Goal: Information Seeking & Learning: Get advice/opinions

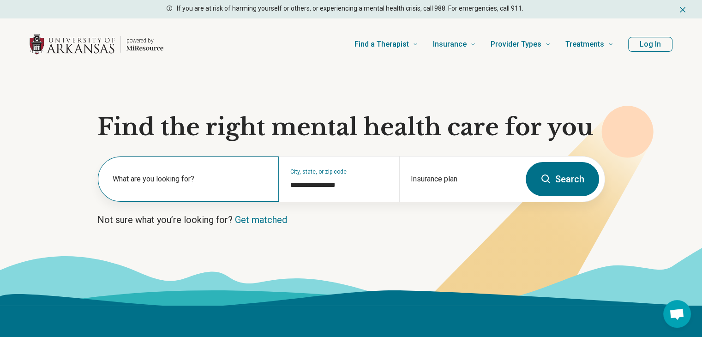
click at [164, 177] on label "What are you looking for?" at bounding box center [190, 179] width 155 height 11
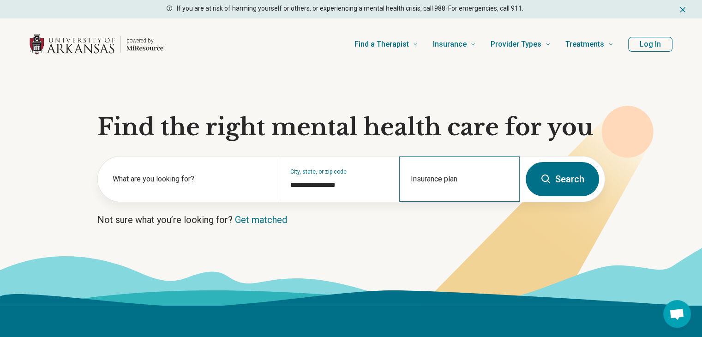
click at [426, 175] on div "Insurance plan" at bounding box center [460, 179] width 121 height 45
click at [399, 135] on h1 "Find the right mental health care for you" at bounding box center [351, 128] width 508 height 28
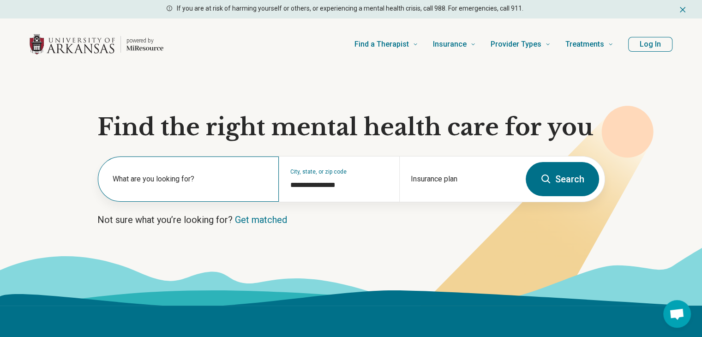
click at [244, 193] on div "What are you looking for?" at bounding box center [188, 179] width 181 height 45
click at [253, 220] on link "Get matched" at bounding box center [261, 219] width 52 height 11
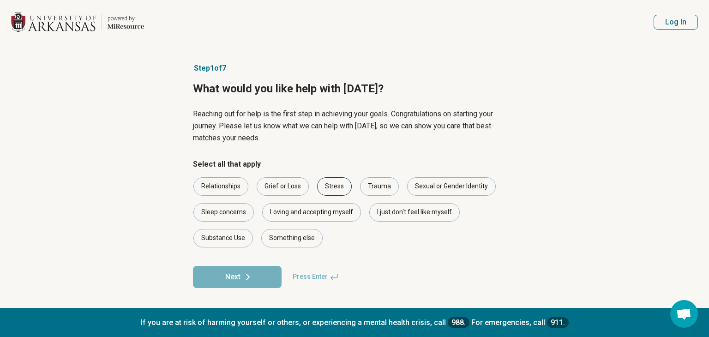
click at [329, 183] on div "Stress" at bounding box center [334, 186] width 35 height 18
click at [437, 182] on div "Sexual or Gender Identity" at bounding box center [451, 186] width 89 height 18
click at [253, 274] on icon at bounding box center [247, 277] width 11 height 11
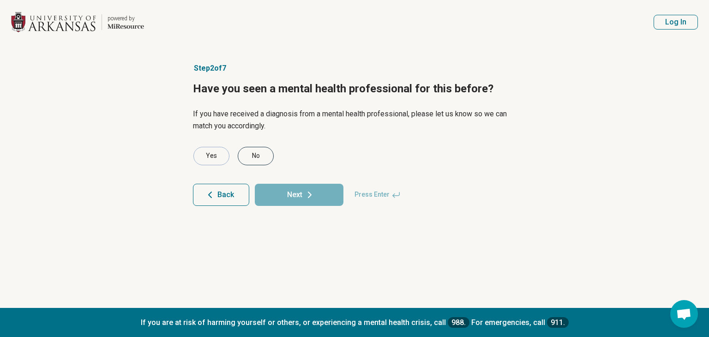
click at [248, 153] on div "No" at bounding box center [256, 156] width 36 height 18
click at [288, 189] on button "Next" at bounding box center [299, 195] width 89 height 22
click at [261, 157] on div "No" at bounding box center [256, 156] width 36 height 18
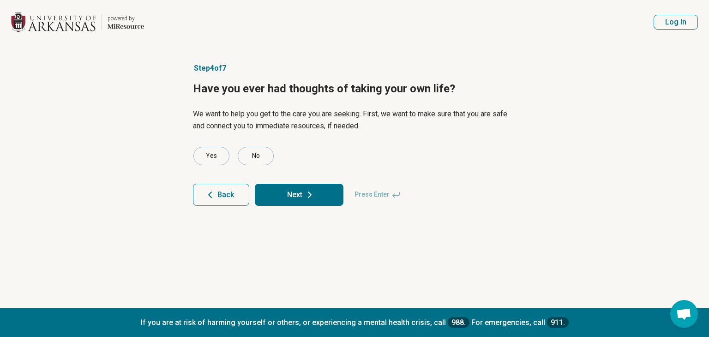
click at [285, 196] on button "Next" at bounding box center [299, 195] width 89 height 22
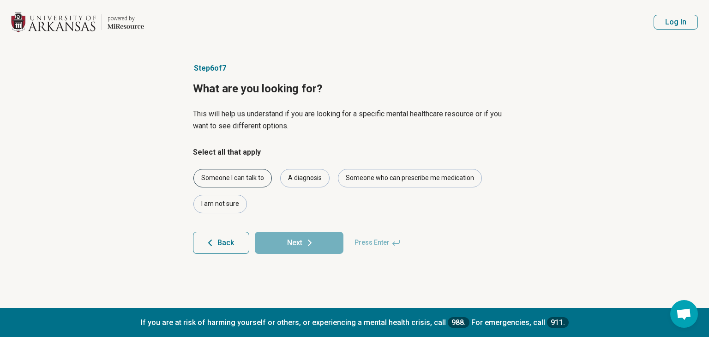
click at [260, 177] on div "Someone I can talk to" at bounding box center [233, 178] width 79 height 18
click at [288, 174] on div "A diagnosis" at bounding box center [304, 178] width 49 height 18
click at [321, 182] on div "A diagnosis" at bounding box center [304, 178] width 49 height 18
click at [345, 180] on div "Someone who can prescribe me medication" at bounding box center [410, 178] width 144 height 18
click at [310, 238] on icon at bounding box center [309, 242] width 11 height 11
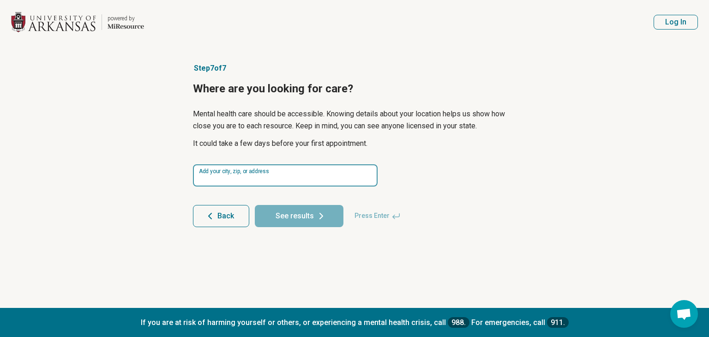
click at [287, 173] on input at bounding box center [285, 175] width 185 height 22
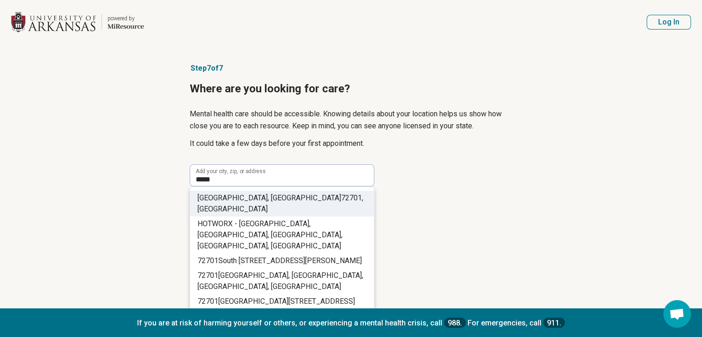
click at [334, 192] on li "Fayetteville, AR 72701 , USA" at bounding box center [282, 204] width 184 height 26
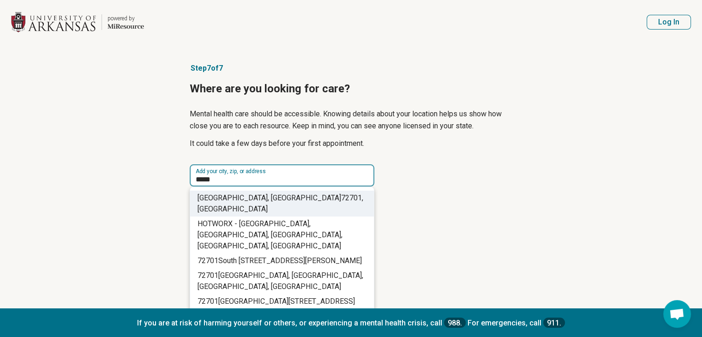
type input "**********"
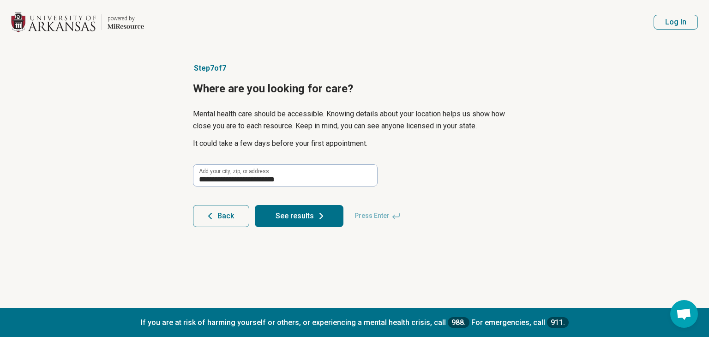
click at [309, 217] on button "See results" at bounding box center [299, 216] width 89 height 22
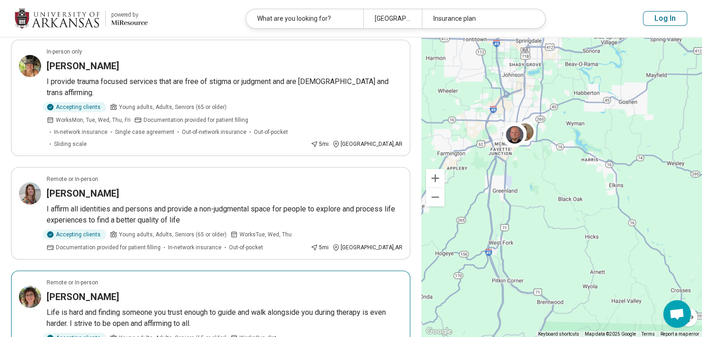
scroll to position [139, 0]
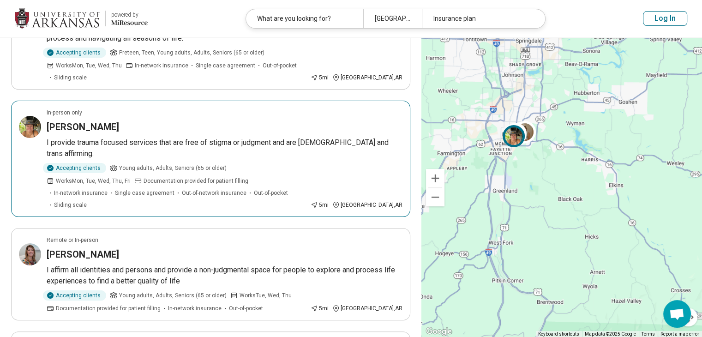
click at [173, 164] on span "Young adults, Adults, Seniors (65 or older)" at bounding box center [173, 168] width 108 height 8
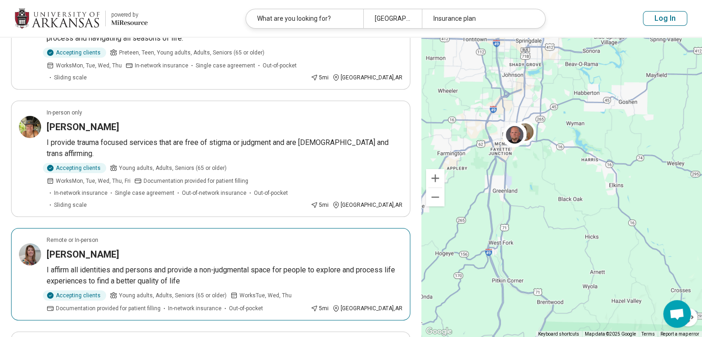
click at [135, 248] on div "MINDY WILKERSON" at bounding box center [225, 254] width 356 height 13
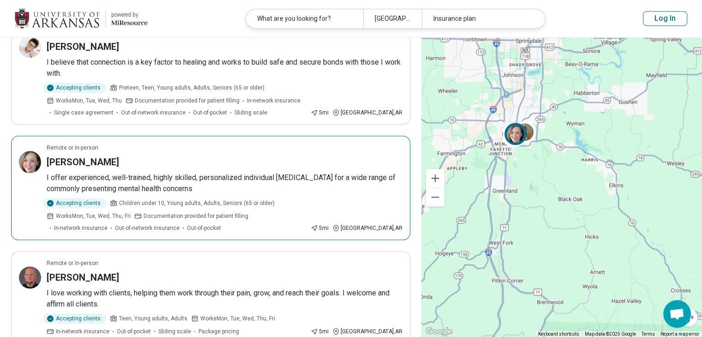
scroll to position [924, 0]
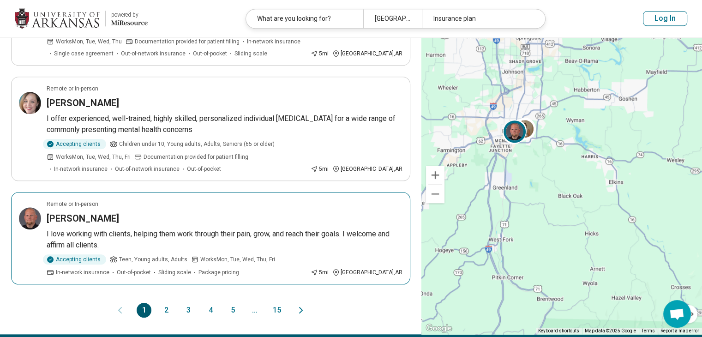
click at [154, 212] on div "Cody Davis" at bounding box center [225, 218] width 356 height 13
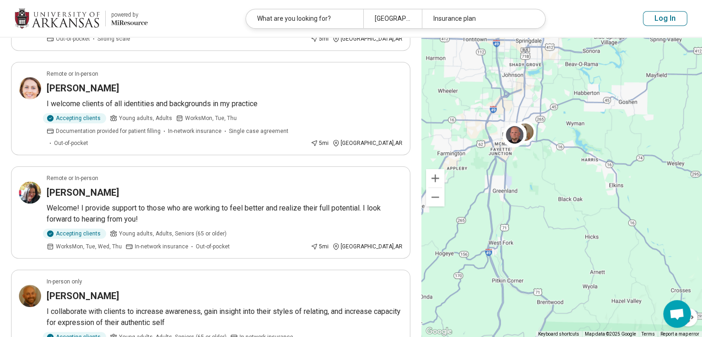
scroll to position [508, 0]
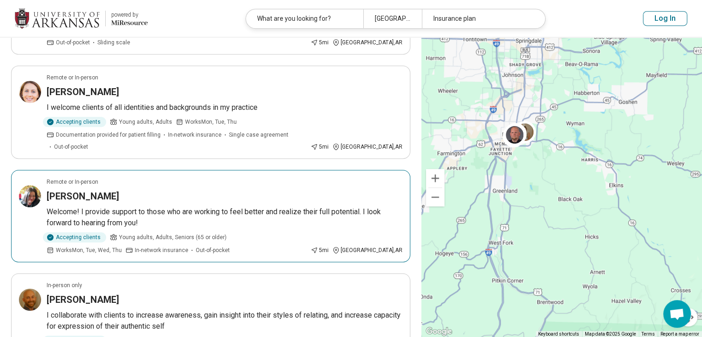
click at [159, 190] on div "Suson Wheeler" at bounding box center [225, 196] width 356 height 13
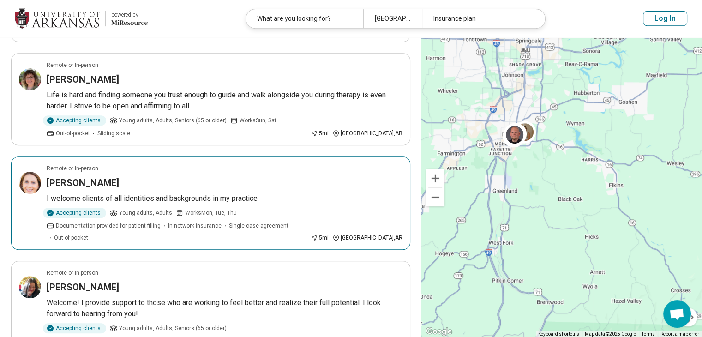
scroll to position [416, 0]
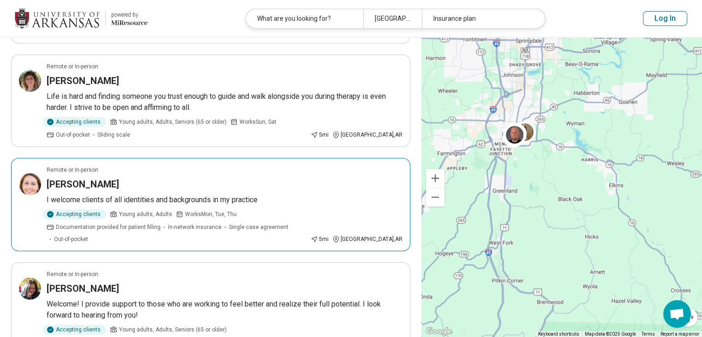
click at [174, 178] on div "KATHRYN ANTIN" at bounding box center [225, 184] width 356 height 13
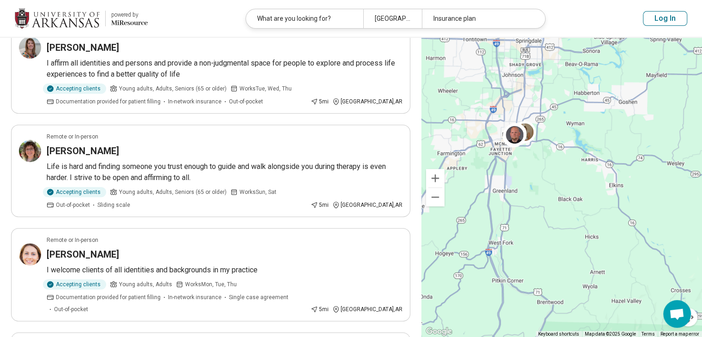
scroll to position [323, 0]
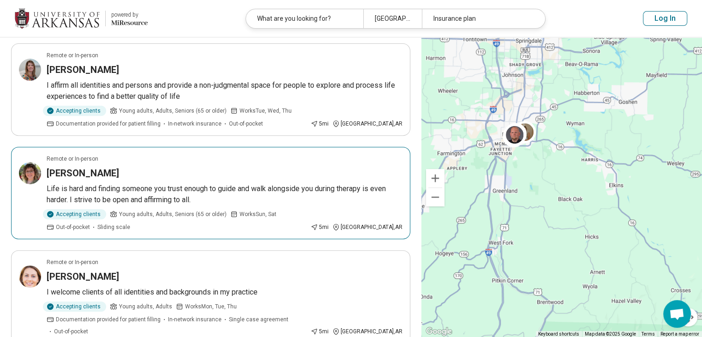
click at [102, 167] on div "Ashley Smith" at bounding box center [225, 173] width 356 height 13
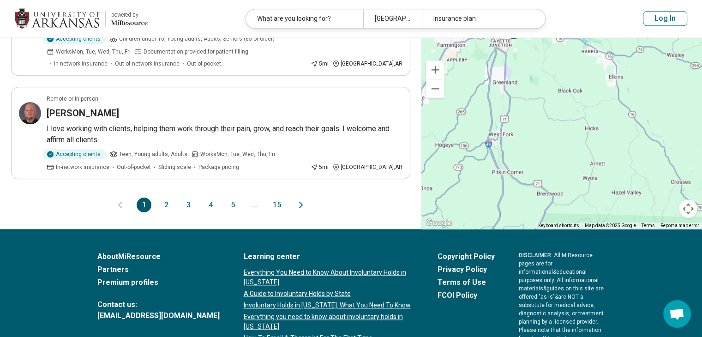
scroll to position [1042, 0]
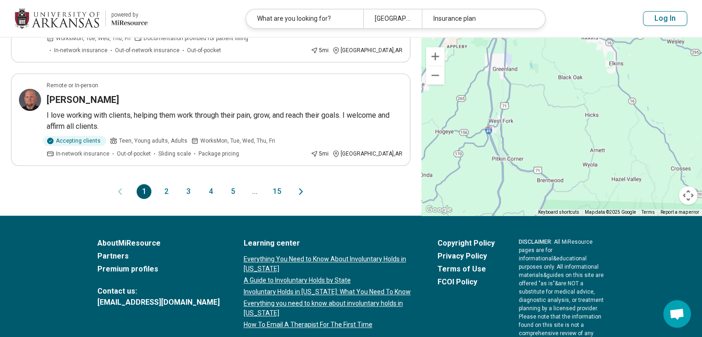
click at [163, 184] on button "2" at bounding box center [166, 191] width 15 height 15
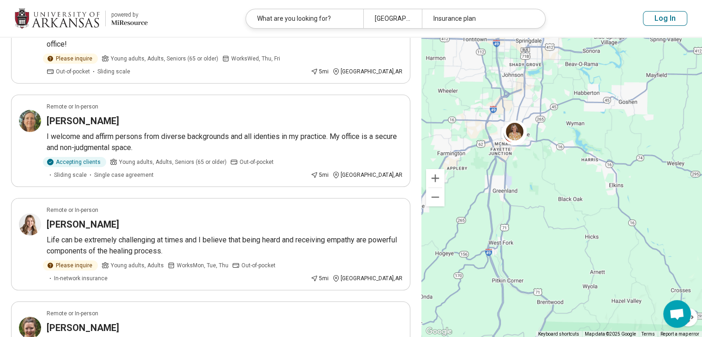
scroll to position [139, 0]
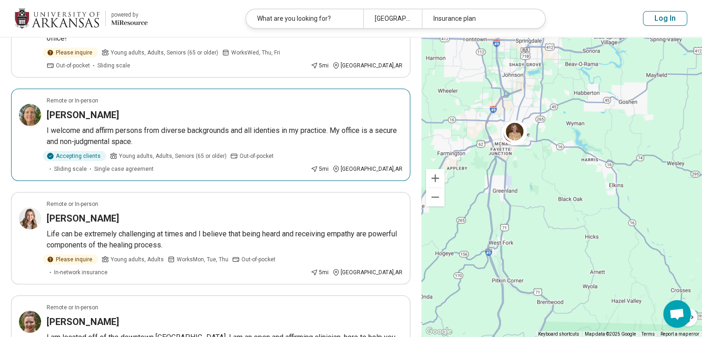
click at [158, 108] on article "Remote or In-person Jeannie Philpott I welcome and affirm persons from diverse …" at bounding box center [211, 135] width 400 height 92
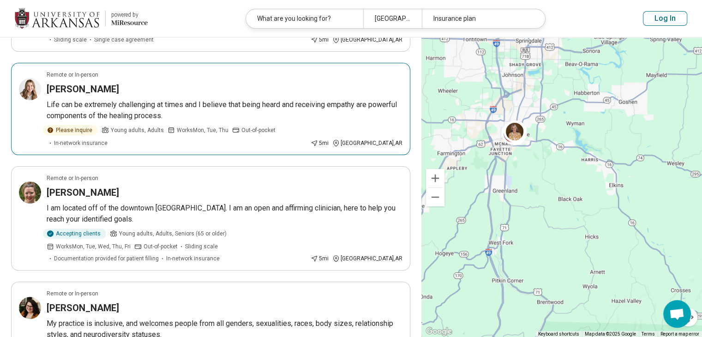
scroll to position [323, 0]
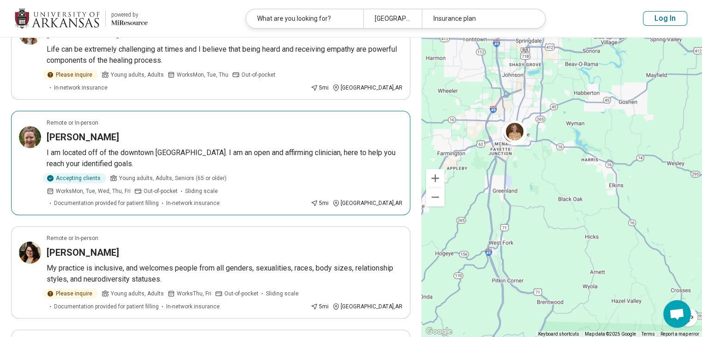
click at [186, 131] on div "[PERSON_NAME]" at bounding box center [225, 137] width 356 height 13
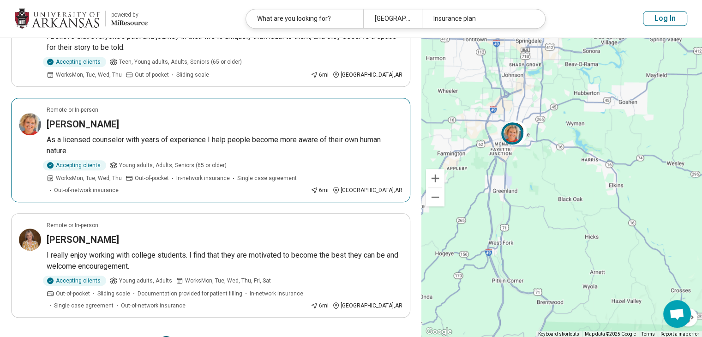
scroll to position [924, 0]
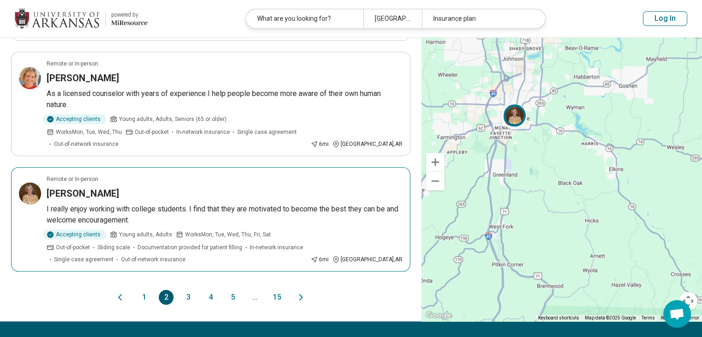
click at [151, 187] on div "Becky Gonelli" at bounding box center [225, 193] width 356 height 13
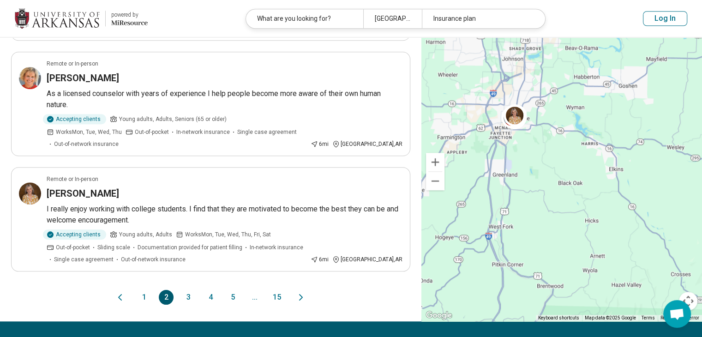
click at [187, 290] on button "3" at bounding box center [188, 297] width 15 height 15
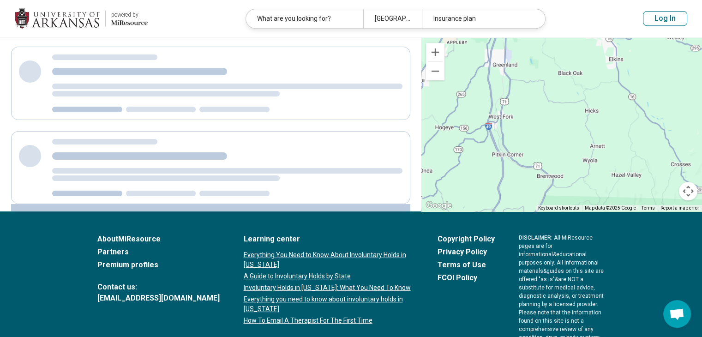
scroll to position [0, 0]
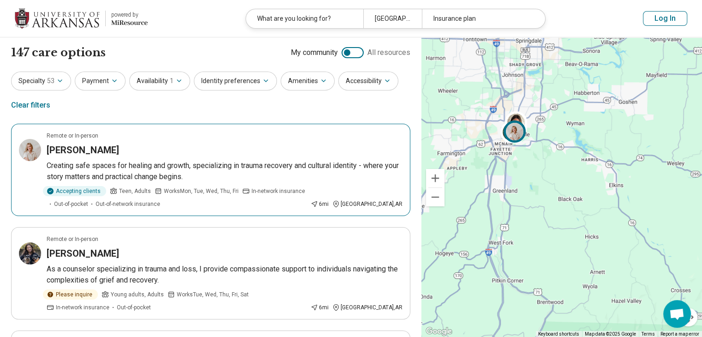
click at [133, 144] on div "Lauren Gray" at bounding box center [225, 150] width 356 height 13
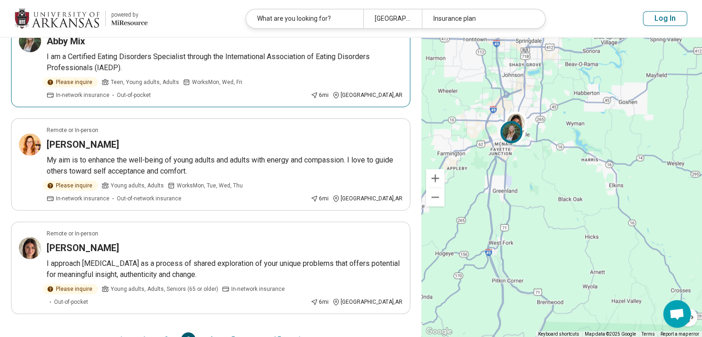
scroll to position [878, 0]
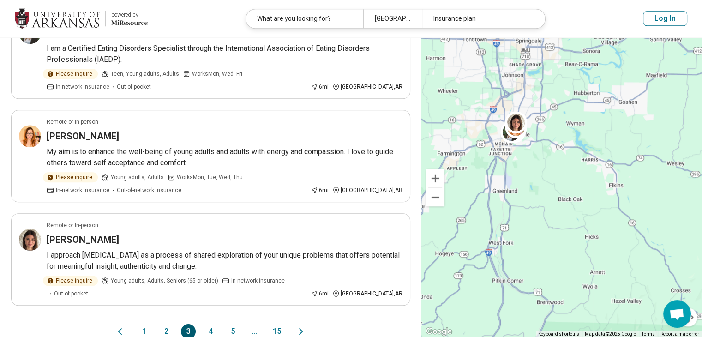
click at [209, 324] on button "4" at bounding box center [210, 331] width 15 height 15
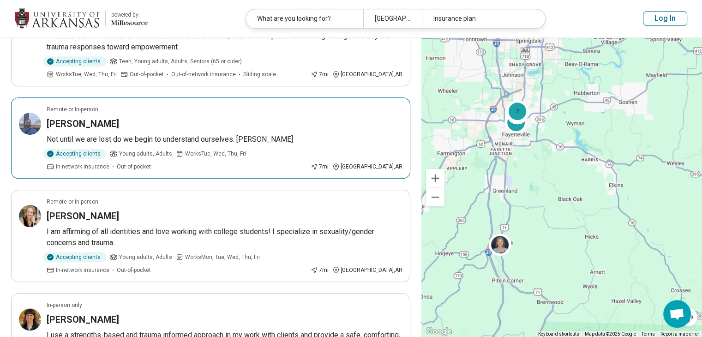
scroll to position [462, 0]
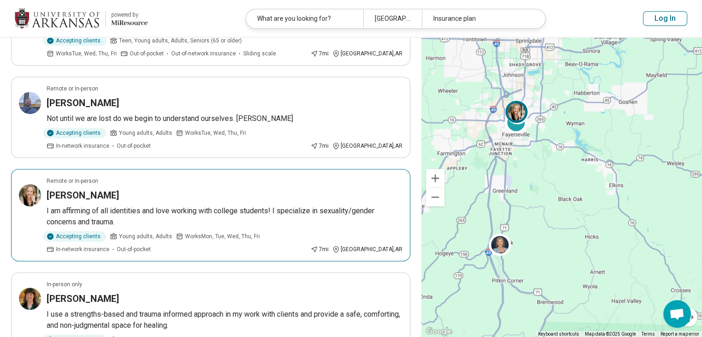
click at [154, 189] on div "[PERSON_NAME]" at bounding box center [225, 195] width 356 height 13
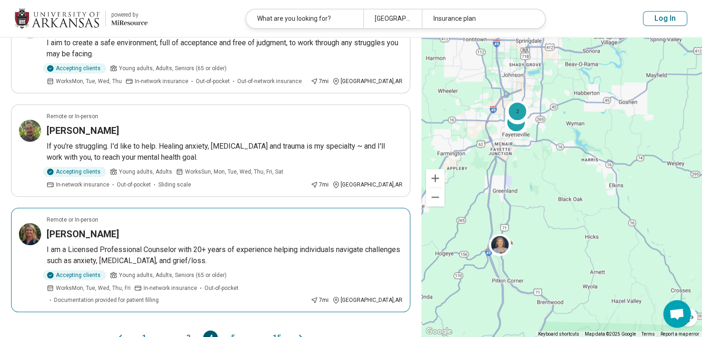
scroll to position [831, 0]
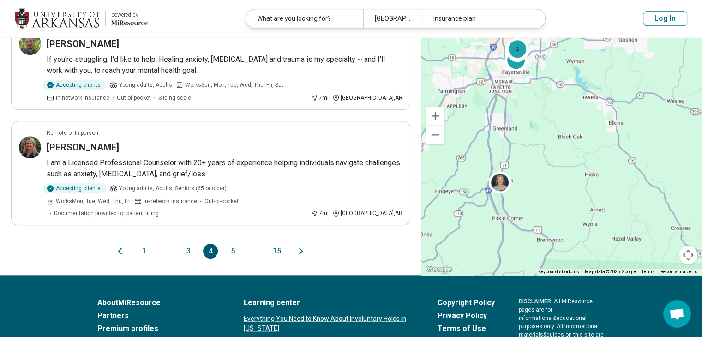
click at [233, 244] on button "5" at bounding box center [232, 251] width 15 height 15
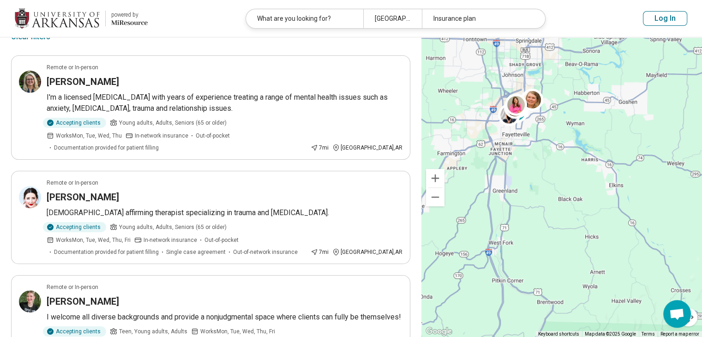
scroll to position [92, 0]
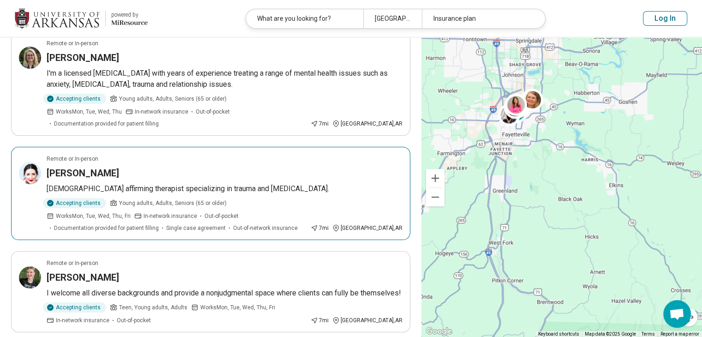
click at [163, 167] on div "Morgan McGowan" at bounding box center [225, 173] width 356 height 13
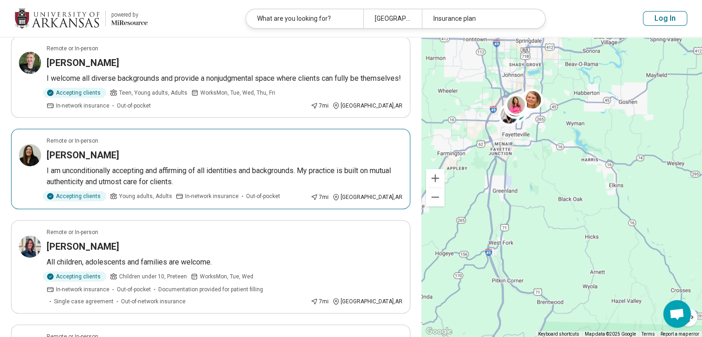
scroll to position [323, 0]
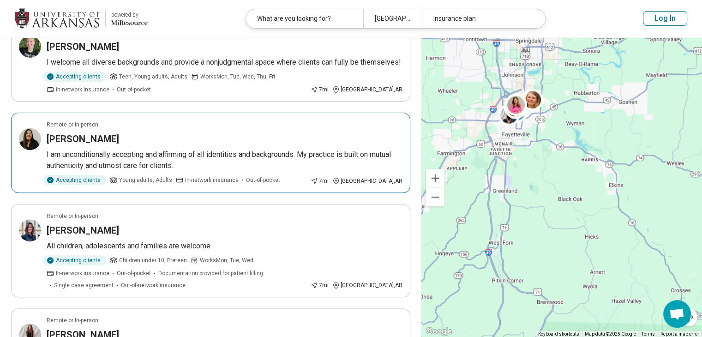
click at [153, 153] on p "I am unconditionally accepting and affirming of all identities and backgrounds.…" at bounding box center [225, 160] width 356 height 22
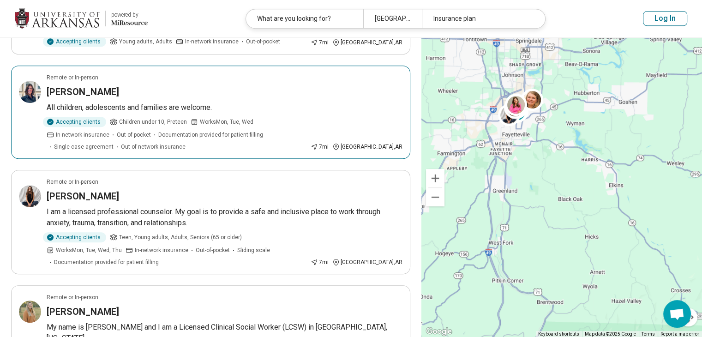
scroll to position [508, 0]
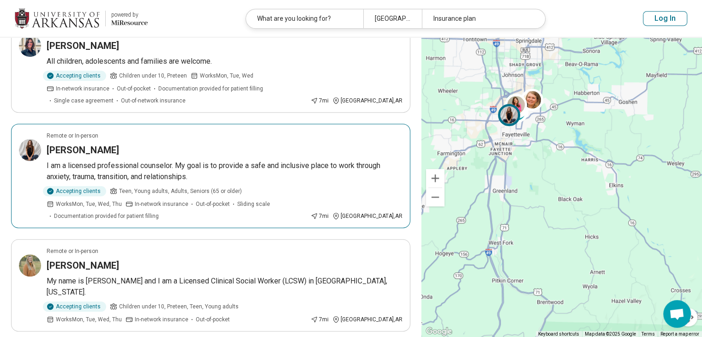
click at [131, 144] on div "Sarah Moore" at bounding box center [225, 150] width 356 height 13
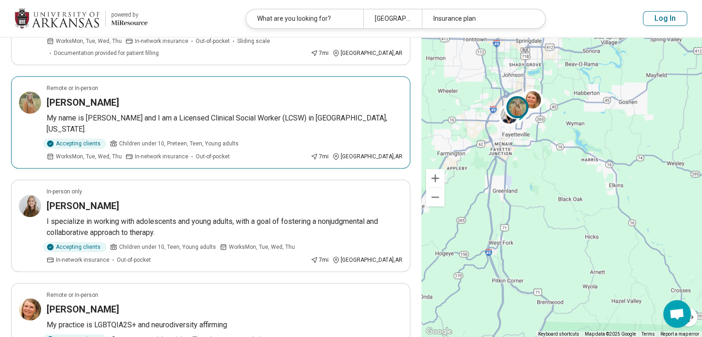
scroll to position [693, 0]
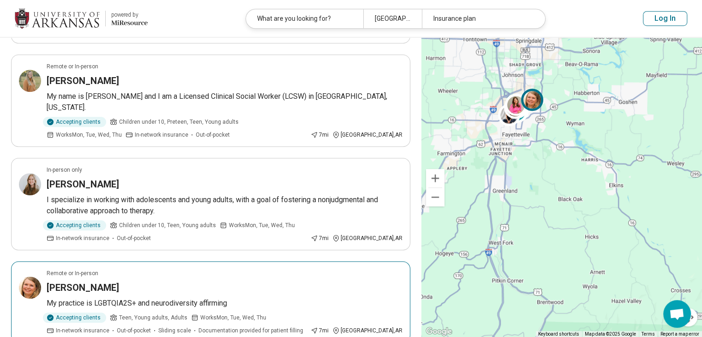
click at [153, 281] on div "Alyssa Flynn" at bounding box center [225, 287] width 356 height 13
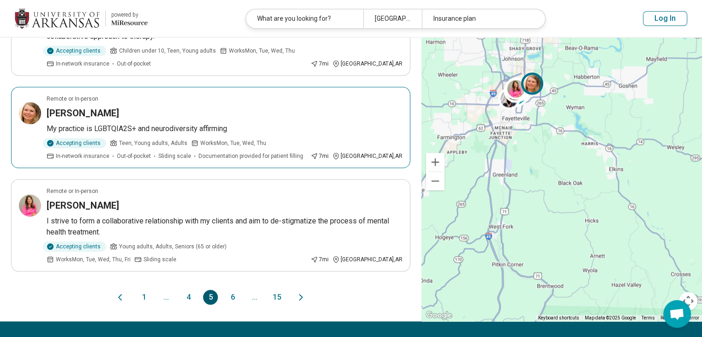
scroll to position [878, 0]
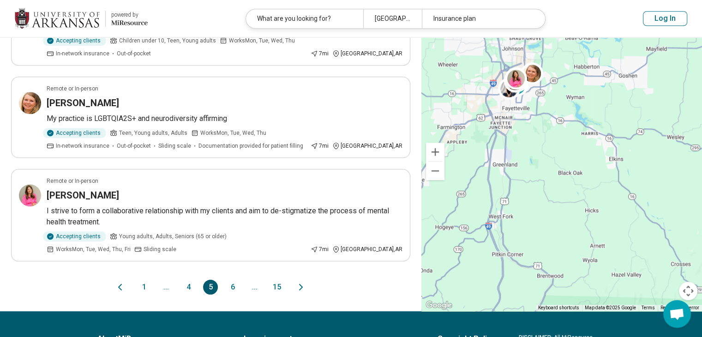
click at [233, 280] on button "6" at bounding box center [232, 287] width 15 height 15
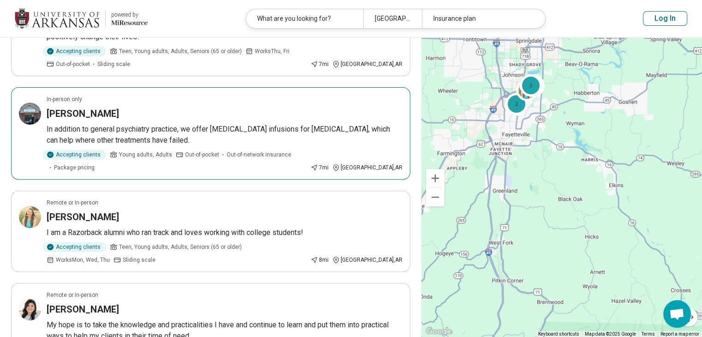
scroll to position [369, 0]
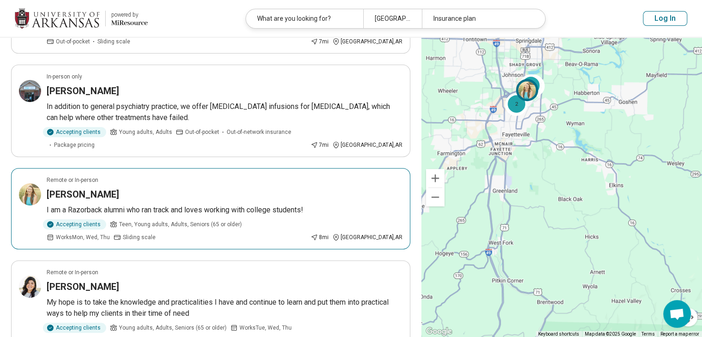
click at [248, 176] on div "Remote or In-person" at bounding box center [225, 180] width 356 height 8
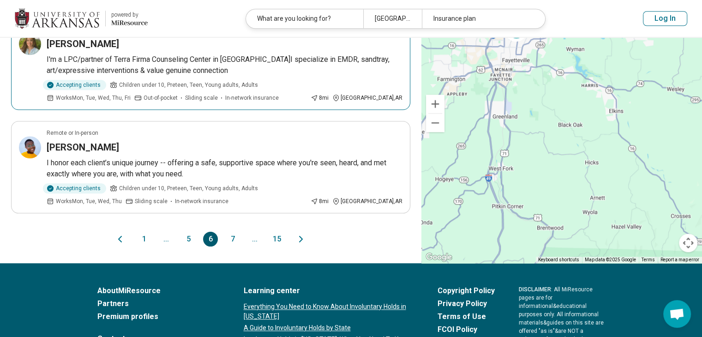
scroll to position [924, 0]
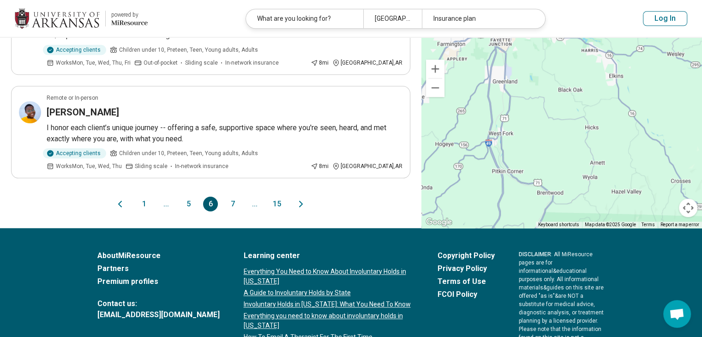
click at [227, 197] on button "7" at bounding box center [232, 204] width 15 height 15
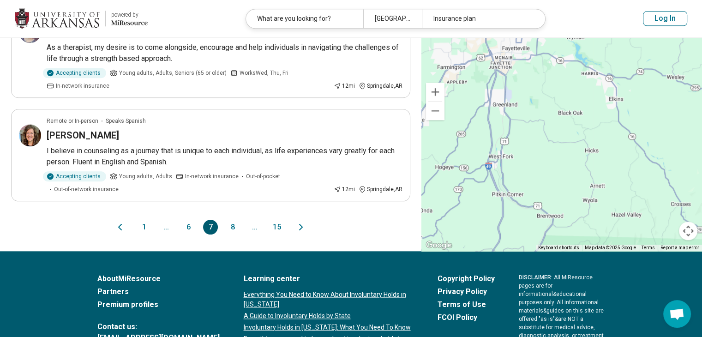
click at [192, 220] on button "6" at bounding box center [188, 227] width 15 height 15
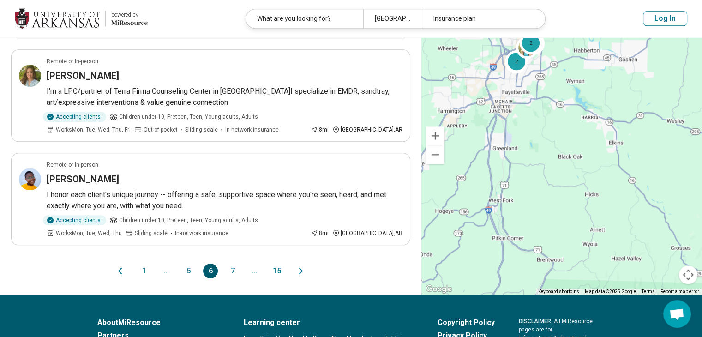
scroll to position [856, 0]
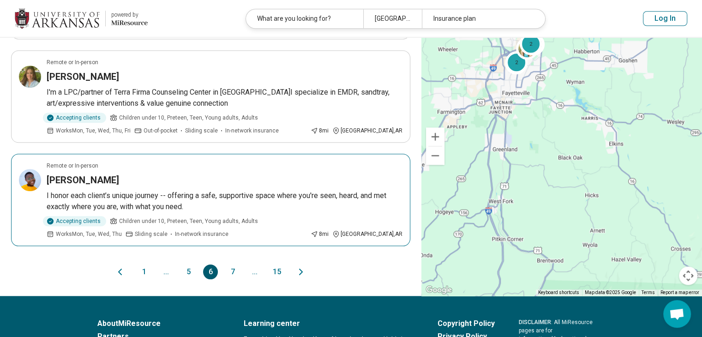
click at [190, 201] on p "I honor each client’s unique journey -- offering a safe, supportive space where…" at bounding box center [225, 201] width 356 height 22
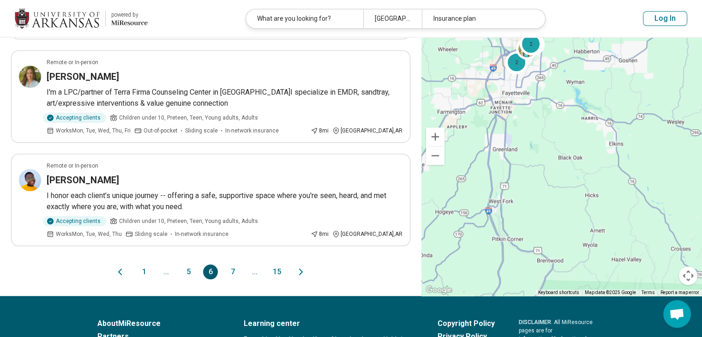
click at [233, 265] on button "7" at bounding box center [232, 272] width 15 height 15
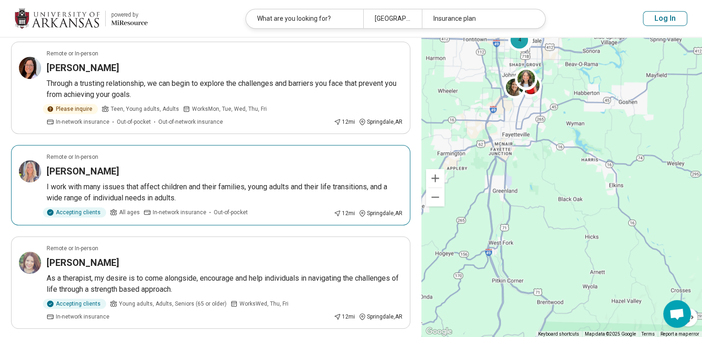
scroll to position [785, 0]
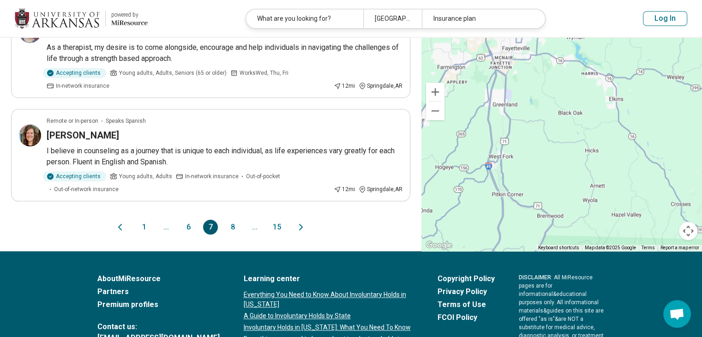
click at [233, 220] on button "8" at bounding box center [232, 227] width 15 height 15
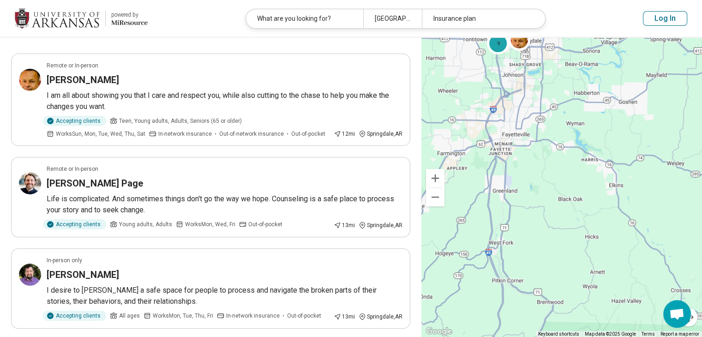
scroll to position [92, 0]
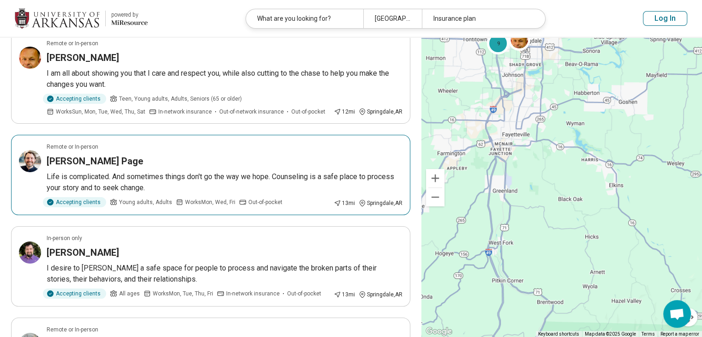
click at [121, 155] on div "Foster Page" at bounding box center [225, 161] width 356 height 13
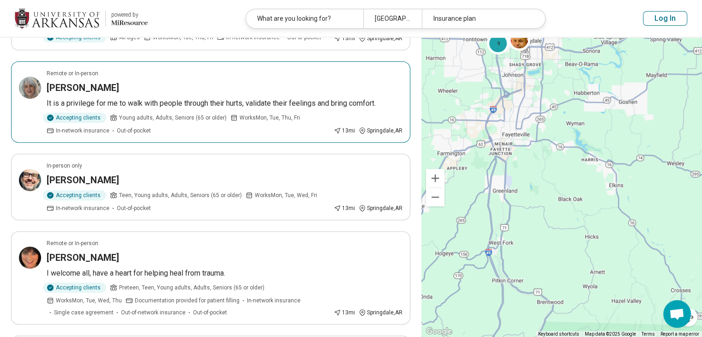
scroll to position [369, 0]
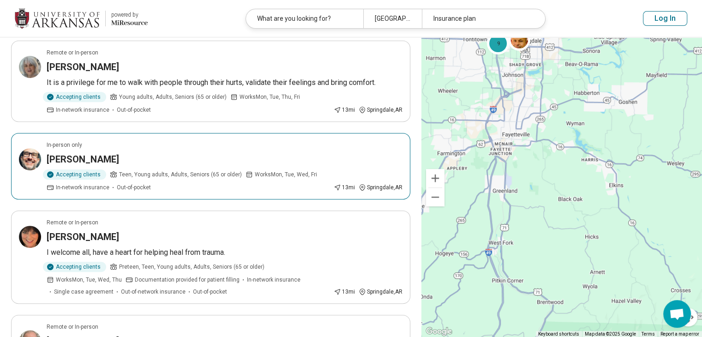
click at [167, 144] on div "In-person only" at bounding box center [225, 145] width 356 height 8
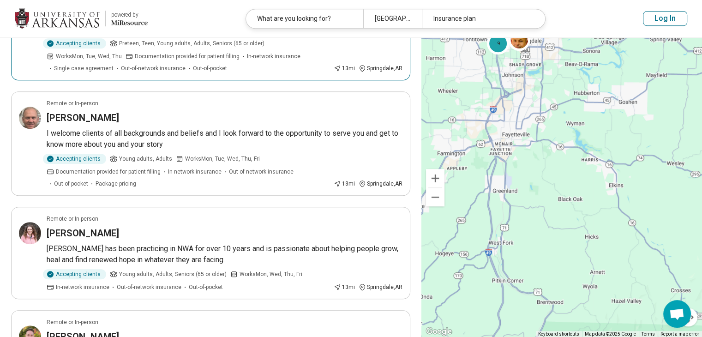
scroll to position [600, 0]
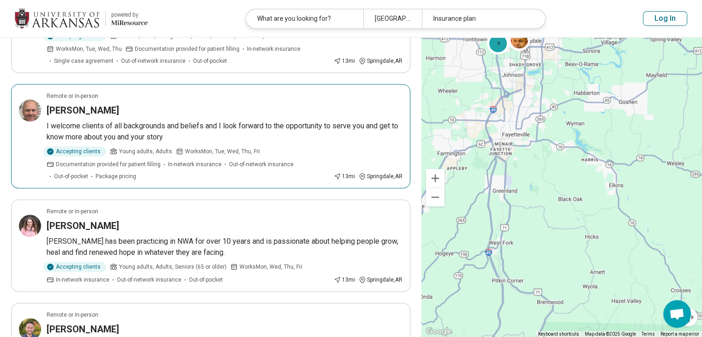
click at [176, 127] on p "I welcome clients of all backgrounds and beliefs and I look forward to the oppo…" at bounding box center [225, 132] width 356 height 22
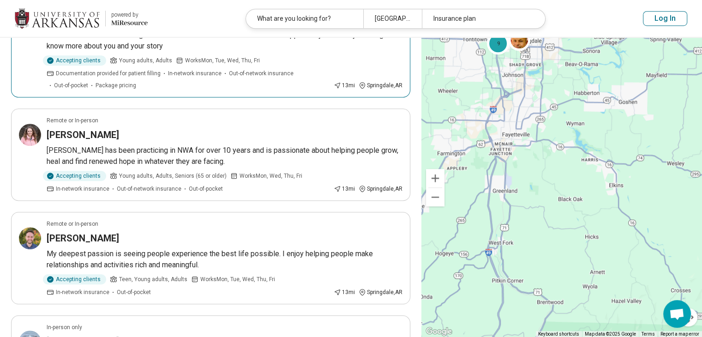
scroll to position [693, 0]
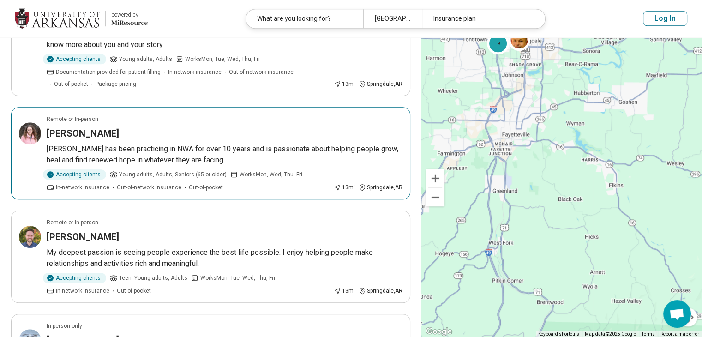
click at [138, 120] on div "Remote or In-person" at bounding box center [225, 119] width 356 height 8
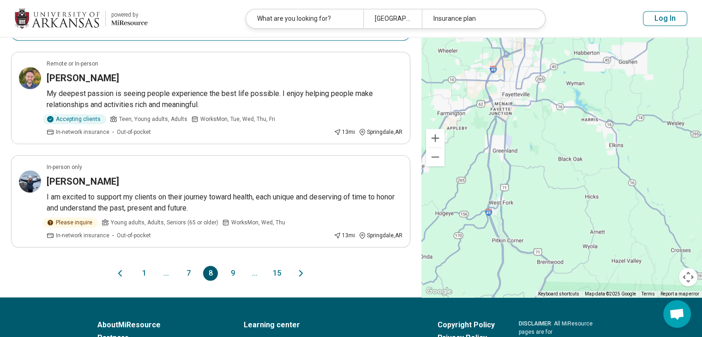
scroll to position [878, 0]
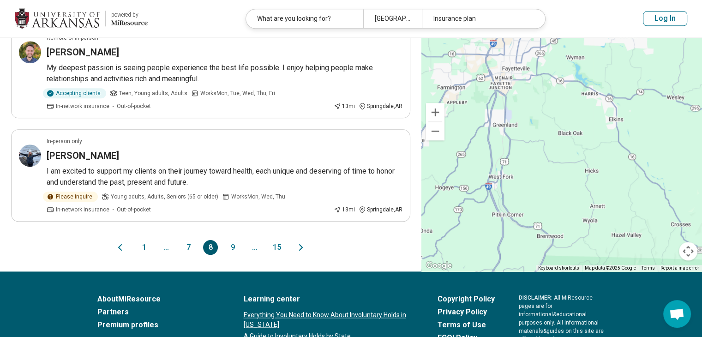
click at [235, 245] on button "9" at bounding box center [232, 247] width 15 height 15
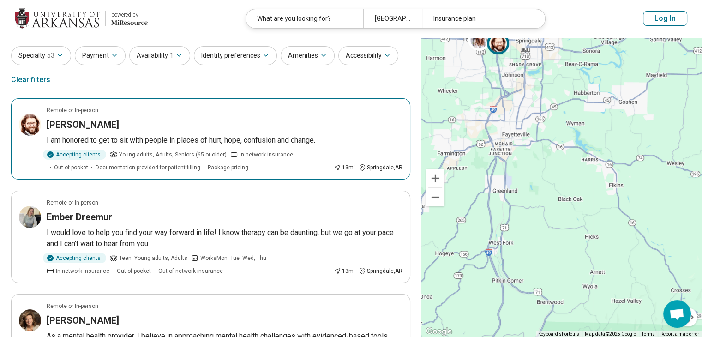
scroll to position [46, 0]
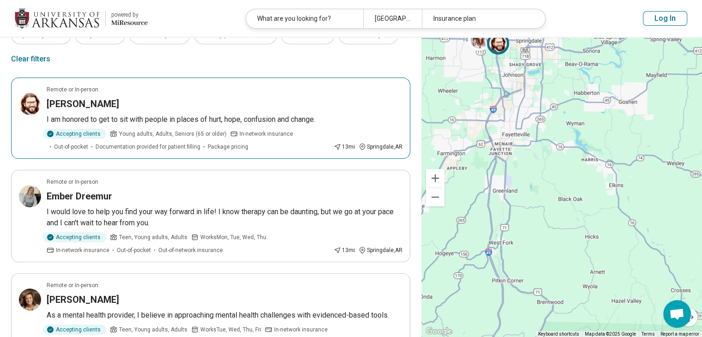
click at [184, 105] on div "Landon Samuel" at bounding box center [225, 103] width 356 height 13
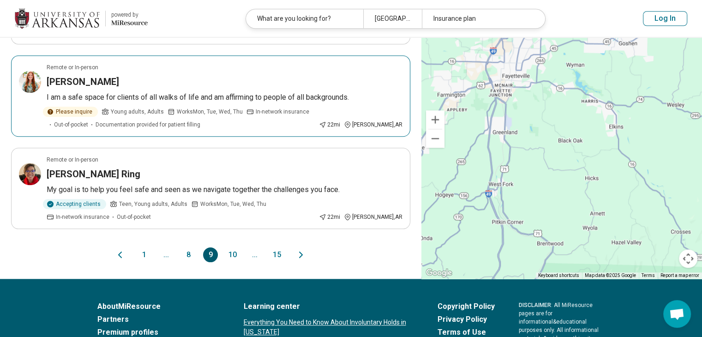
scroll to position [878, 0]
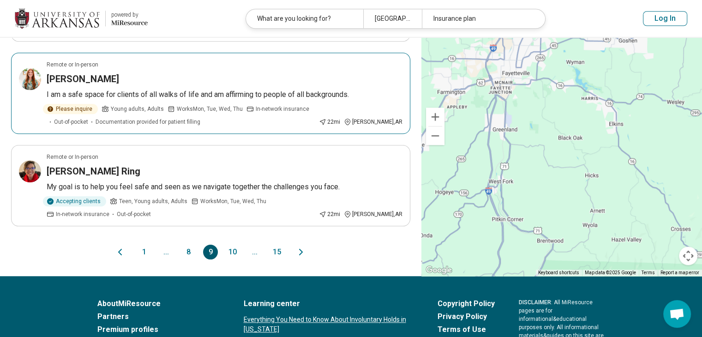
click at [201, 74] on article "Remote or In-person Jessica Turner I am a safe space for clients of all walks o…" at bounding box center [211, 93] width 400 height 81
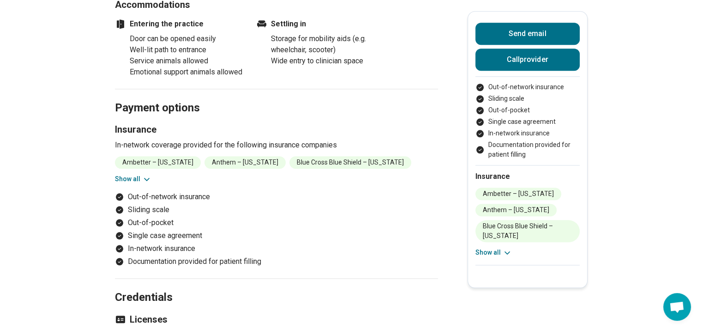
scroll to position [878, 0]
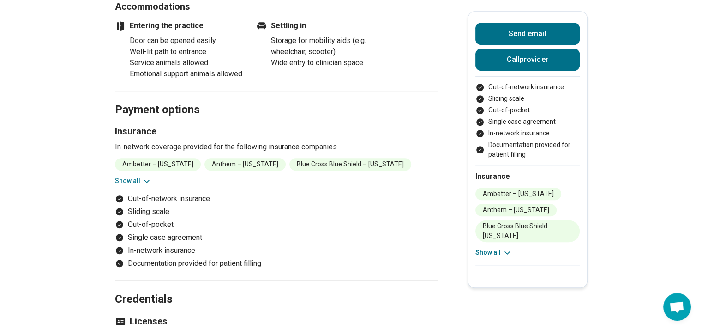
click at [146, 180] on icon at bounding box center [147, 181] width 5 height 2
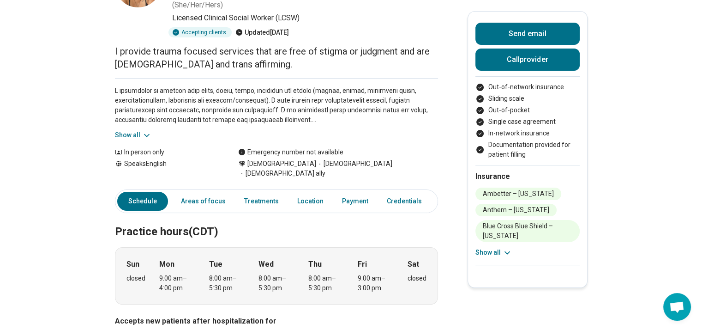
scroll to position [0, 0]
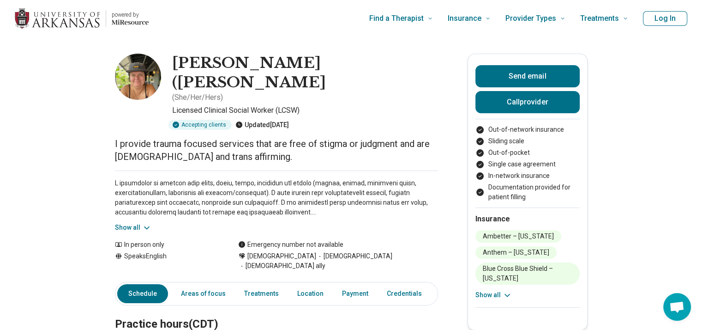
click at [144, 223] on icon at bounding box center [146, 227] width 9 height 9
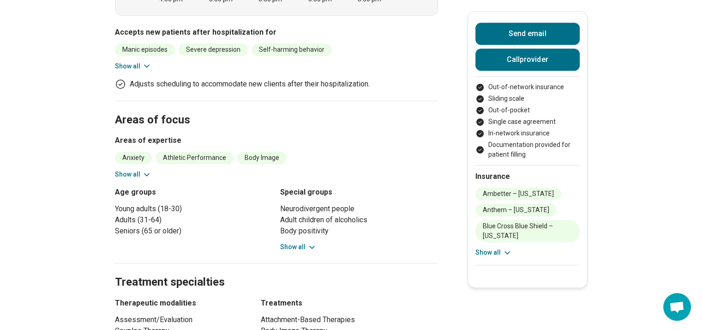
scroll to position [508, 0]
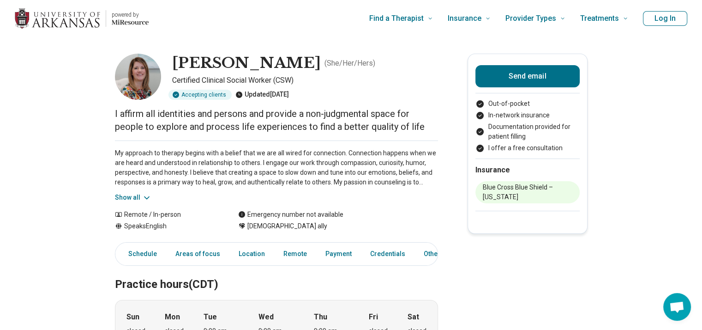
click at [135, 196] on button "Show all" at bounding box center [133, 198] width 36 height 10
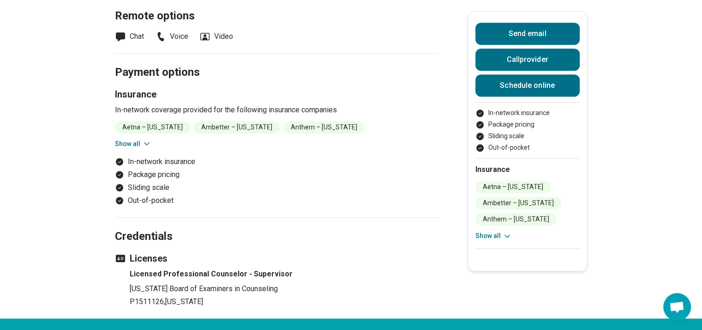
scroll to position [739, 0]
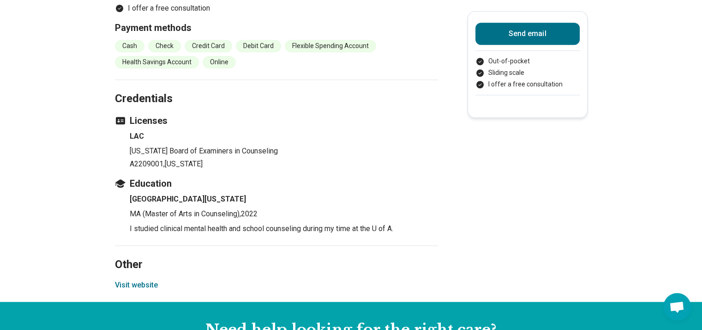
scroll to position [878, 0]
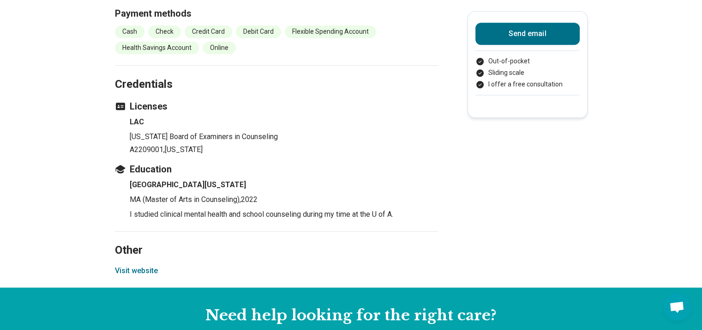
drag, startPoint x: 140, startPoint y: 261, endPoint x: 91, endPoint y: 185, distance: 91.2
click at [126, 265] on button "Visit website" at bounding box center [136, 270] width 43 height 11
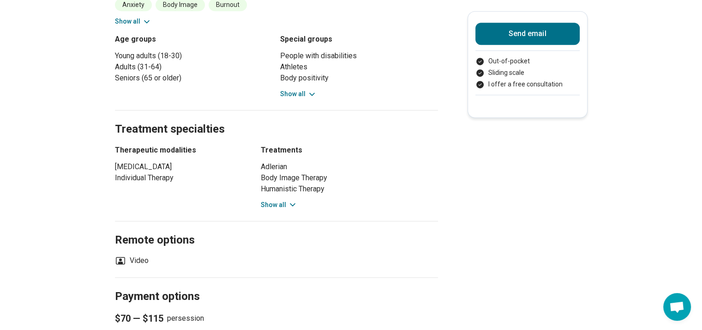
scroll to position [554, 0]
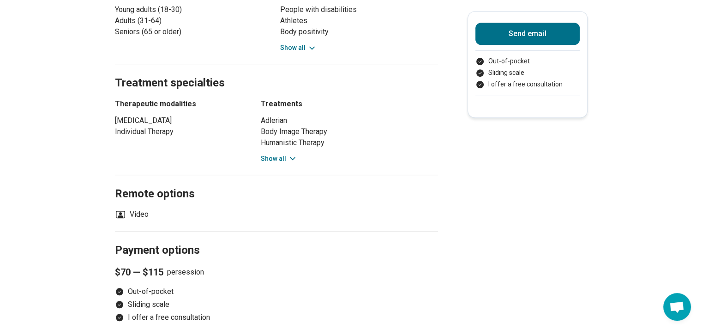
click at [277, 154] on button "Show all" at bounding box center [279, 159] width 36 height 10
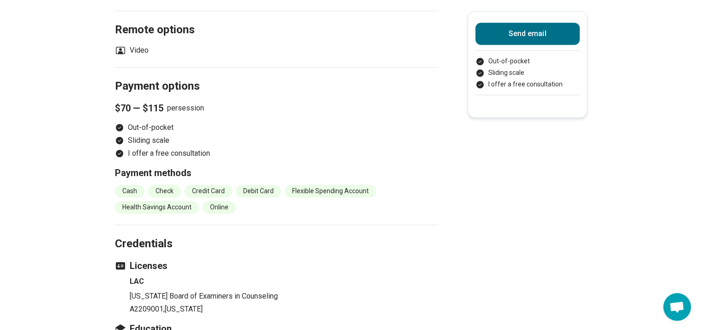
scroll to position [785, 0]
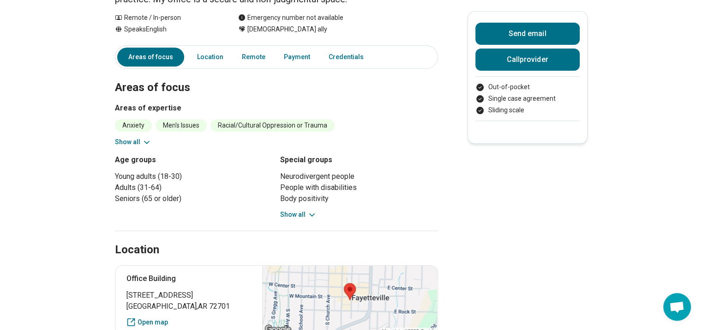
scroll to position [46, 0]
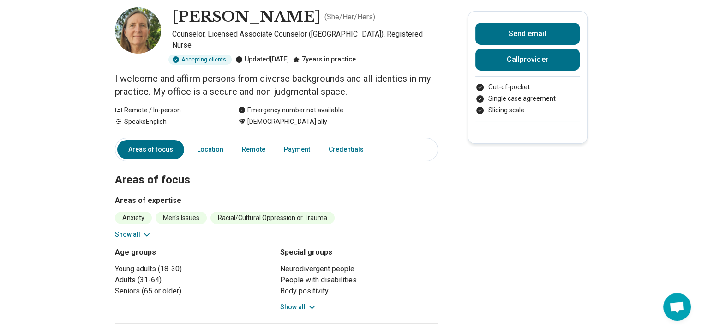
click at [298, 302] on button "Show all" at bounding box center [298, 307] width 36 height 10
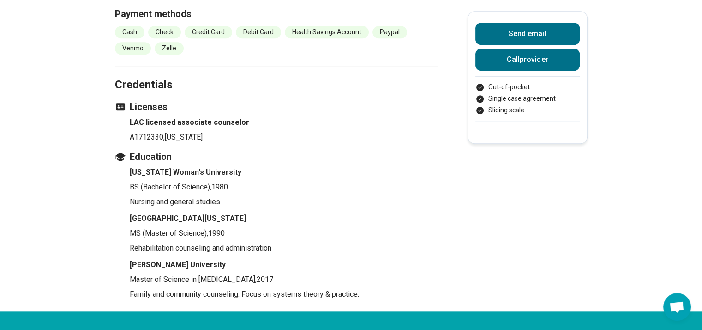
scroll to position [831, 0]
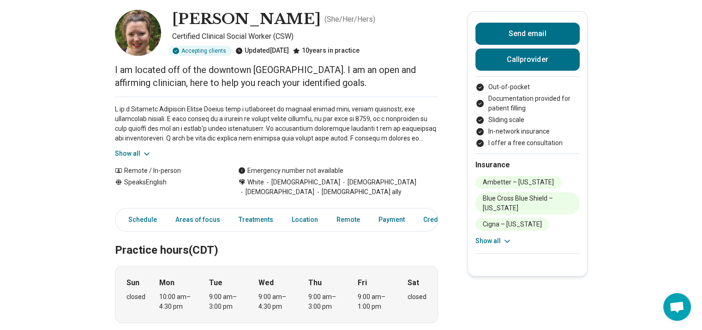
scroll to position [46, 0]
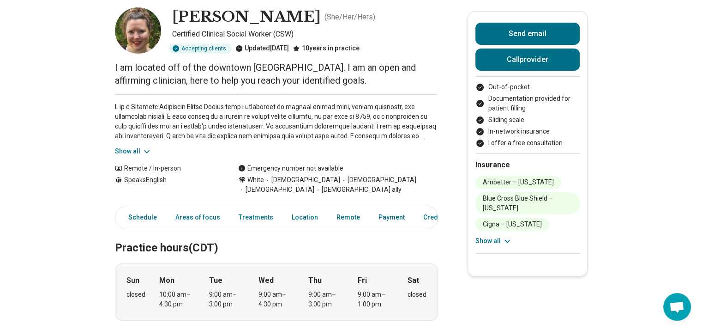
click at [149, 151] on icon at bounding box center [147, 151] width 5 height 2
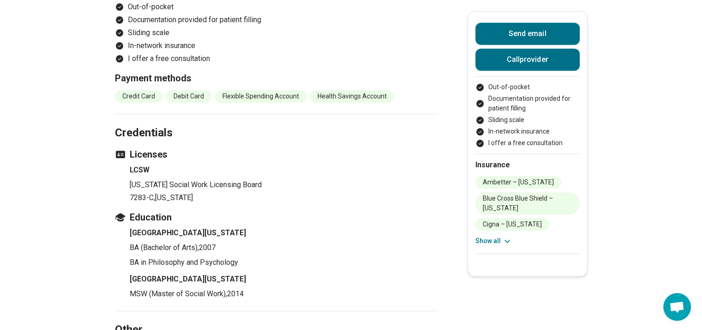
scroll to position [1108, 0]
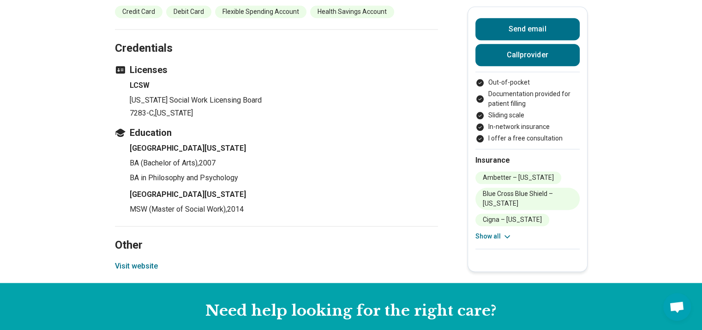
click at [142, 260] on button "Visit website" at bounding box center [136, 265] width 43 height 11
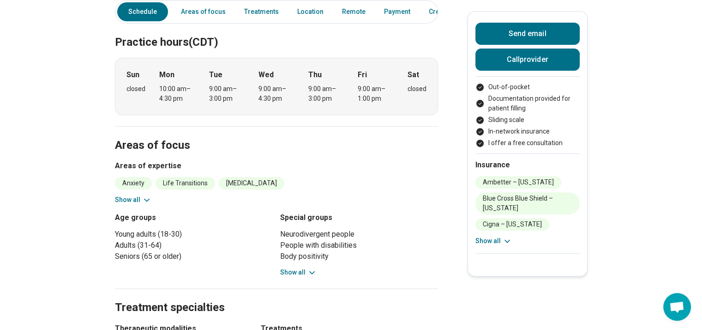
scroll to position [323, 0]
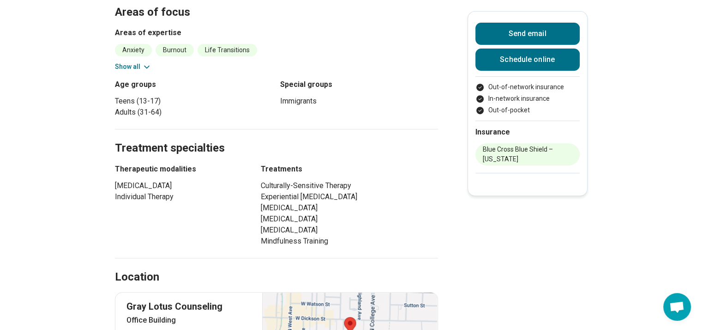
scroll to position [508, 0]
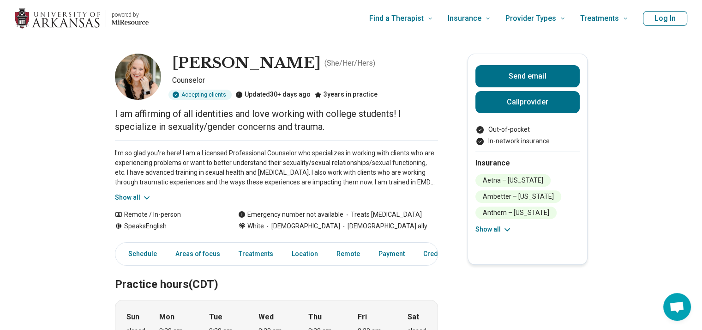
click at [141, 194] on button "Show all" at bounding box center [133, 198] width 36 height 10
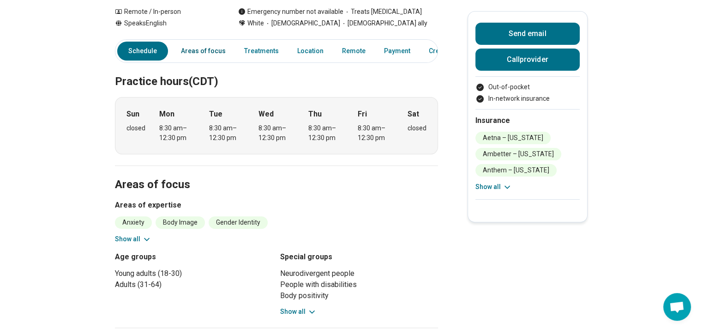
scroll to position [323, 0]
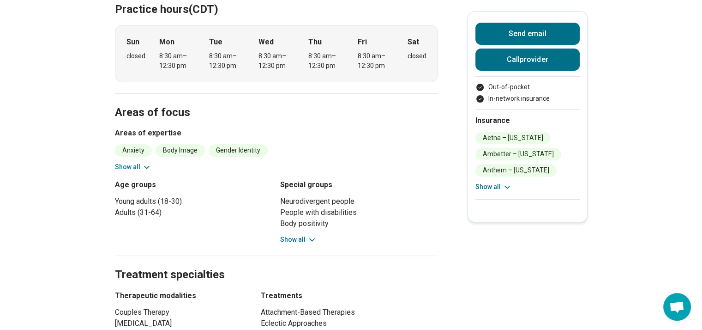
click at [146, 163] on icon at bounding box center [146, 167] width 9 height 9
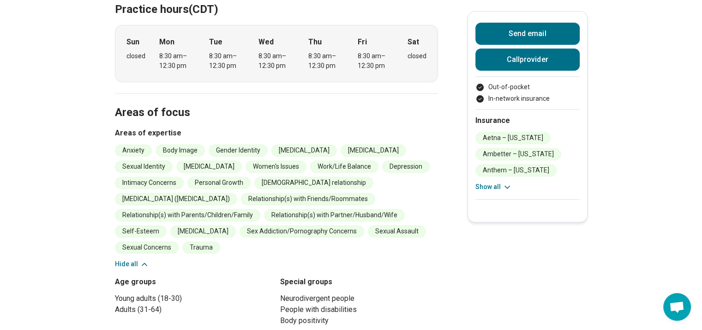
click at [136, 259] on button "Hide all" at bounding box center [132, 264] width 34 height 10
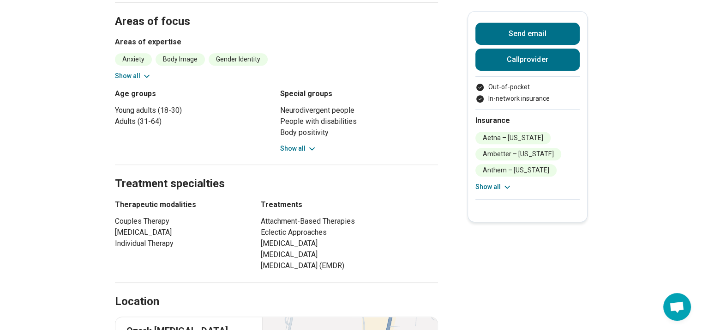
scroll to position [416, 0]
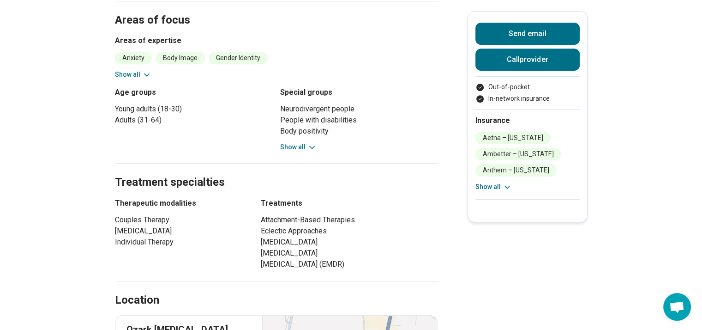
click at [284, 142] on button "Show all" at bounding box center [298, 147] width 36 height 10
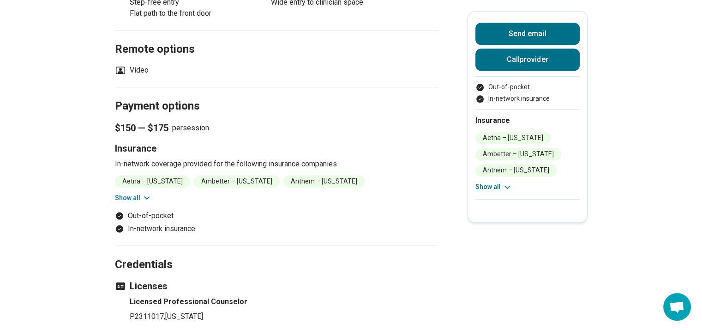
scroll to position [1062, 0]
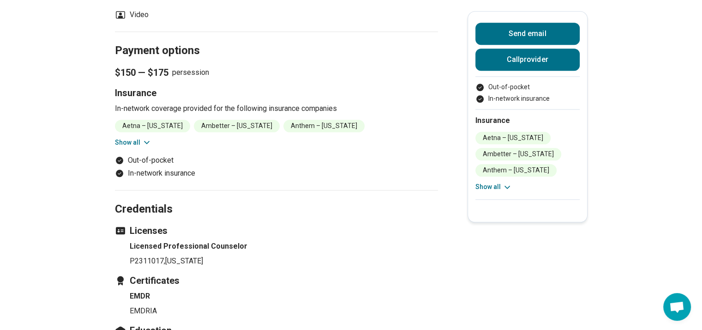
click at [143, 138] on button "Show all" at bounding box center [133, 143] width 36 height 10
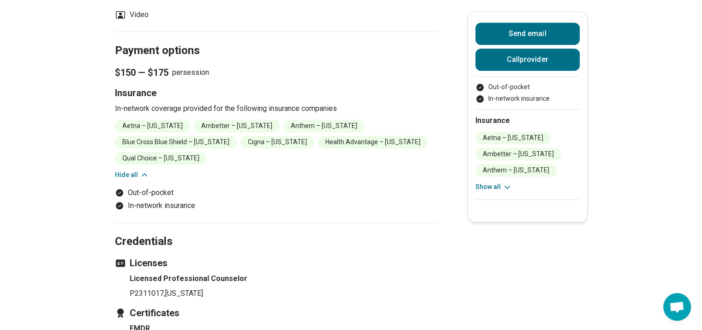
click at [139, 170] on button "Hide all" at bounding box center [132, 175] width 34 height 10
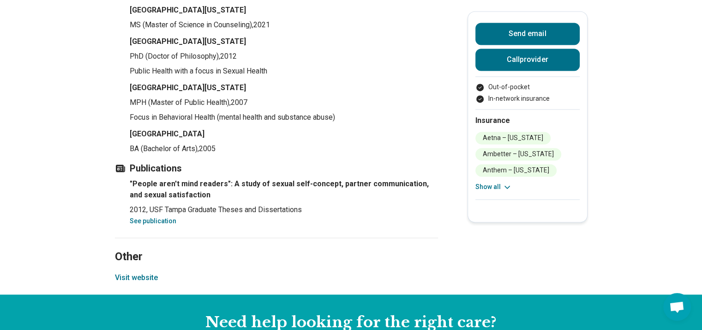
scroll to position [1478, 0]
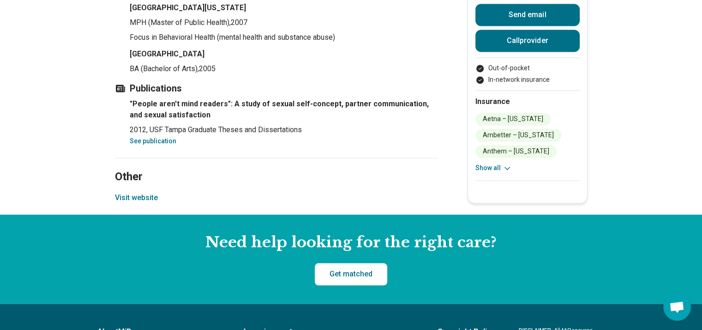
click at [145, 192] on button "Visit website" at bounding box center [136, 197] width 43 height 11
click at [138, 192] on button "Visit website" at bounding box center [136, 197] width 43 height 11
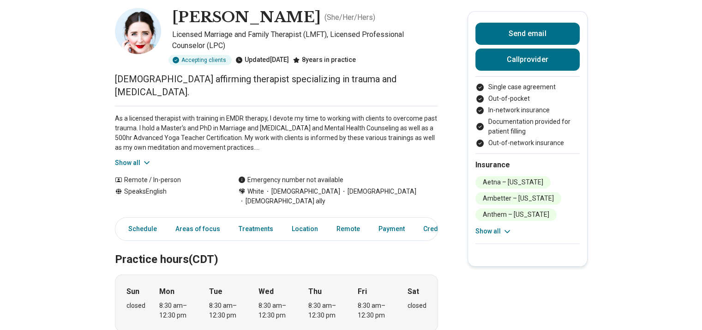
scroll to position [46, 0]
click at [141, 157] on button "Show all" at bounding box center [133, 162] width 36 height 10
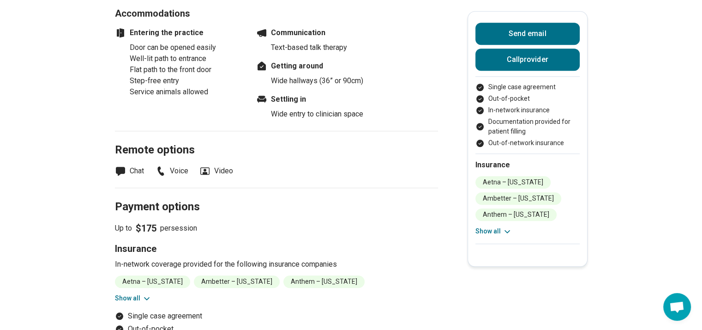
scroll to position [831, 0]
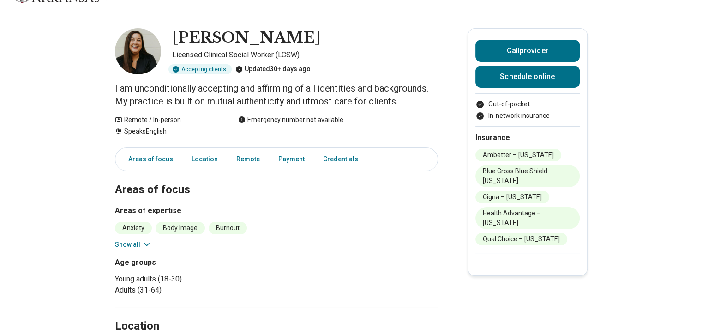
scroll to position [46, 0]
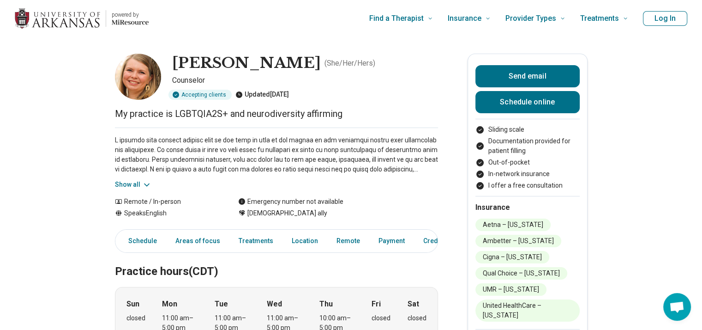
click at [145, 182] on icon at bounding box center [146, 184] width 9 height 9
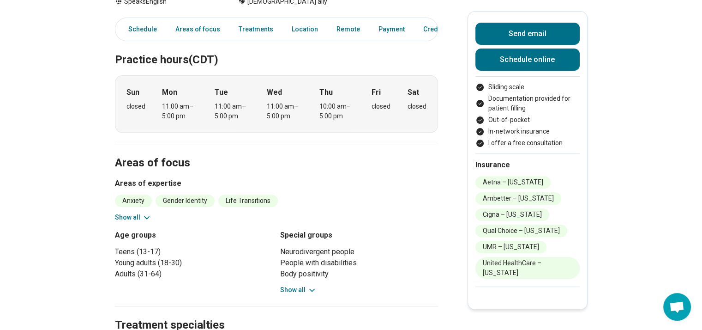
scroll to position [416, 0]
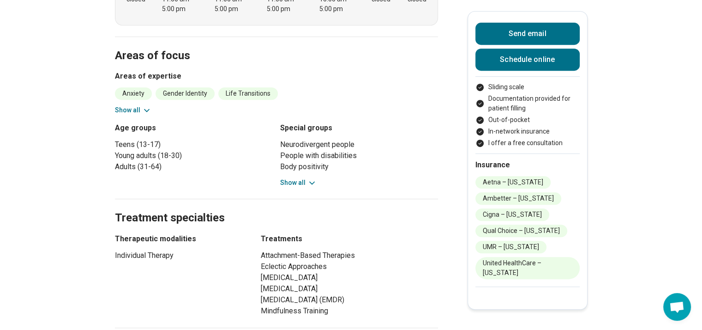
click at [306, 186] on button "Show all" at bounding box center [298, 183] width 36 height 10
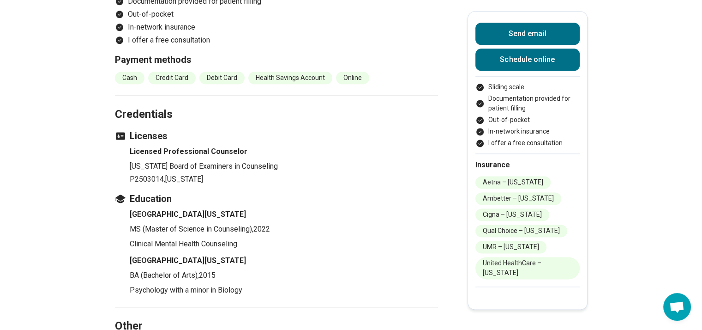
scroll to position [1339, 0]
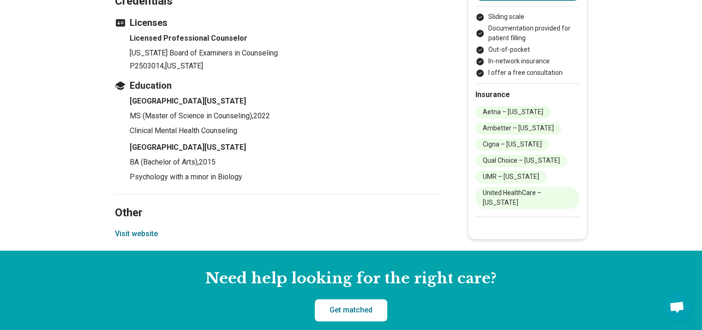
click at [144, 239] on button "Visit website" at bounding box center [136, 233] width 43 height 11
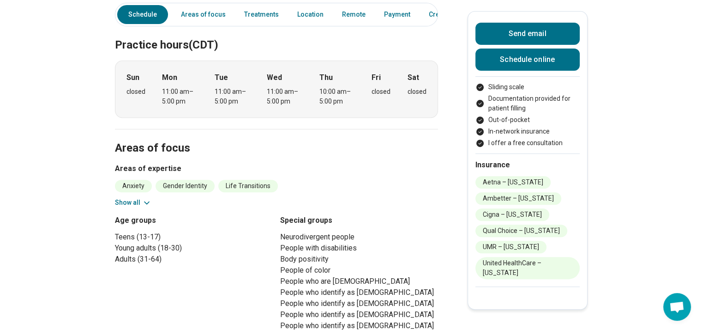
scroll to position [92, 0]
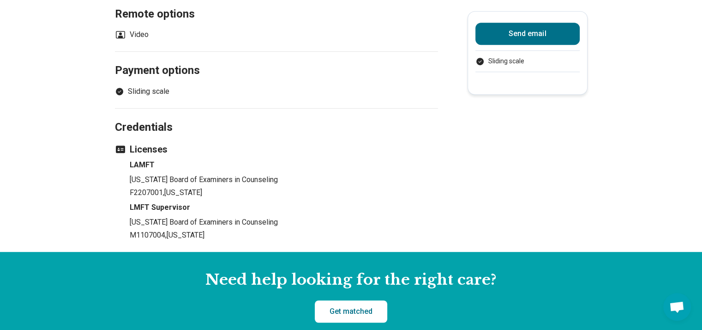
scroll to position [600, 0]
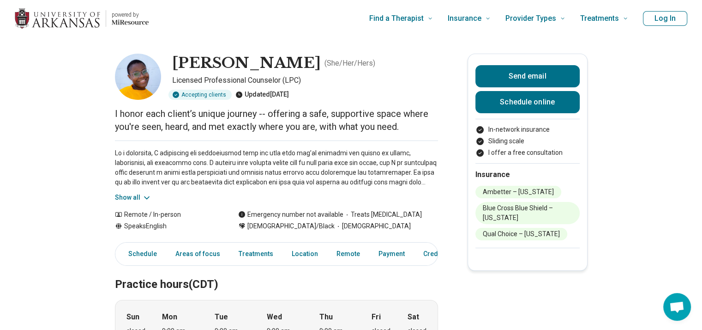
click at [139, 193] on button "Show all" at bounding box center [133, 198] width 36 height 10
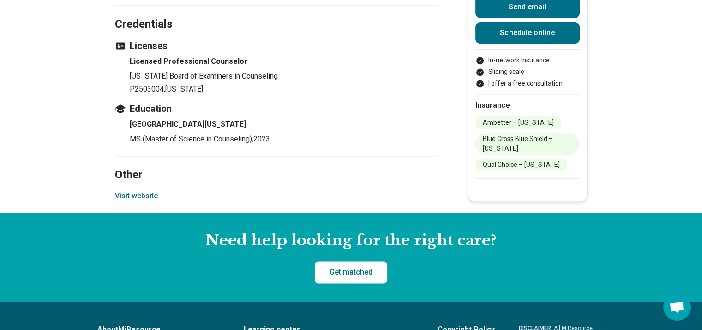
scroll to position [1386, 0]
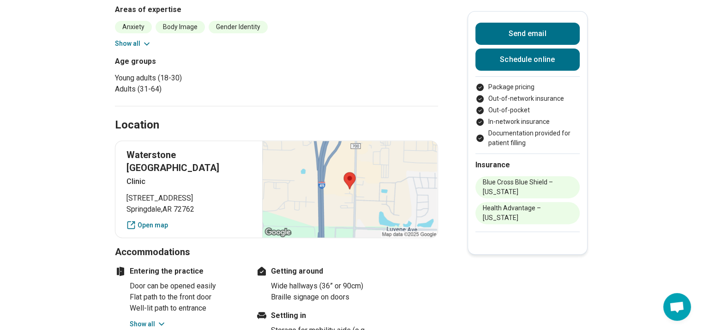
scroll to position [369, 0]
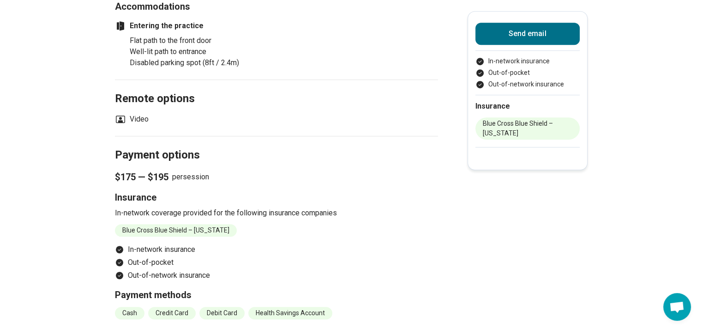
scroll to position [600, 0]
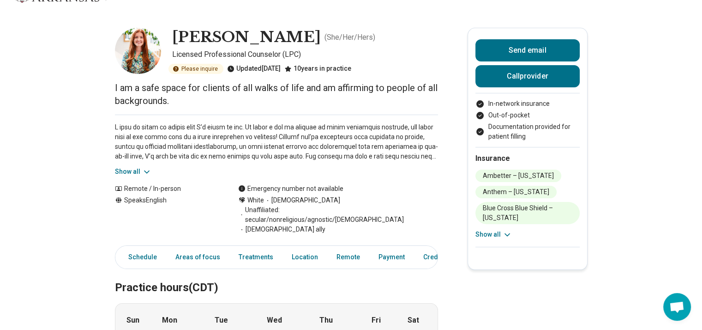
scroll to position [46, 0]
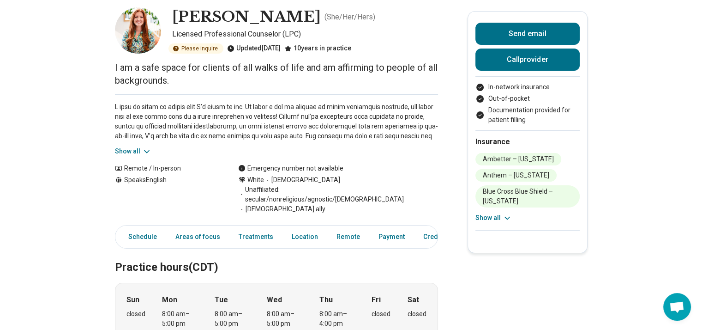
click at [151, 148] on icon at bounding box center [146, 151] width 9 height 9
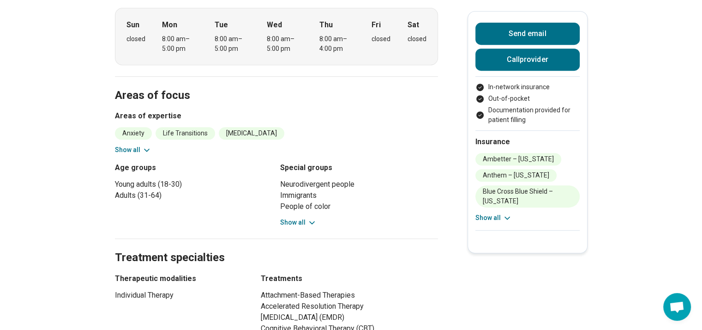
scroll to position [462, 0]
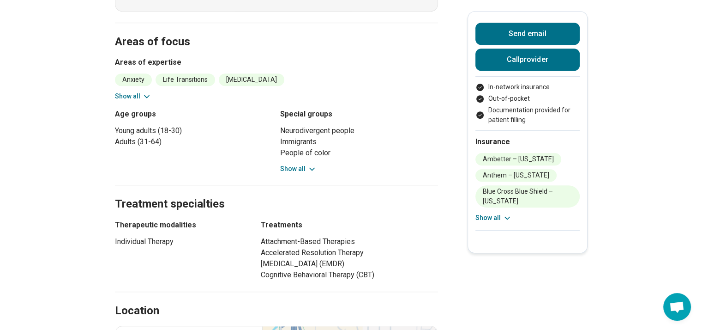
click at [295, 164] on button "Show all" at bounding box center [298, 169] width 36 height 10
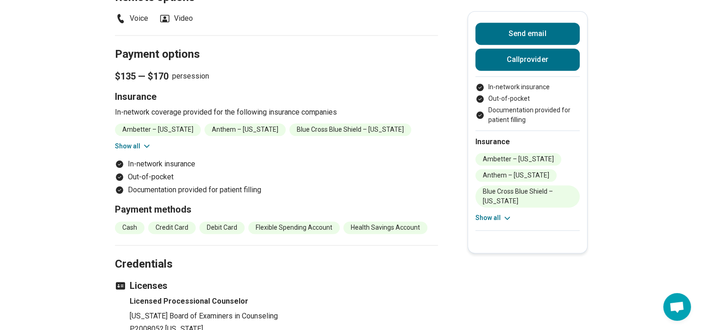
scroll to position [1108, 0]
